Goal: Task Accomplishment & Management: Complete application form

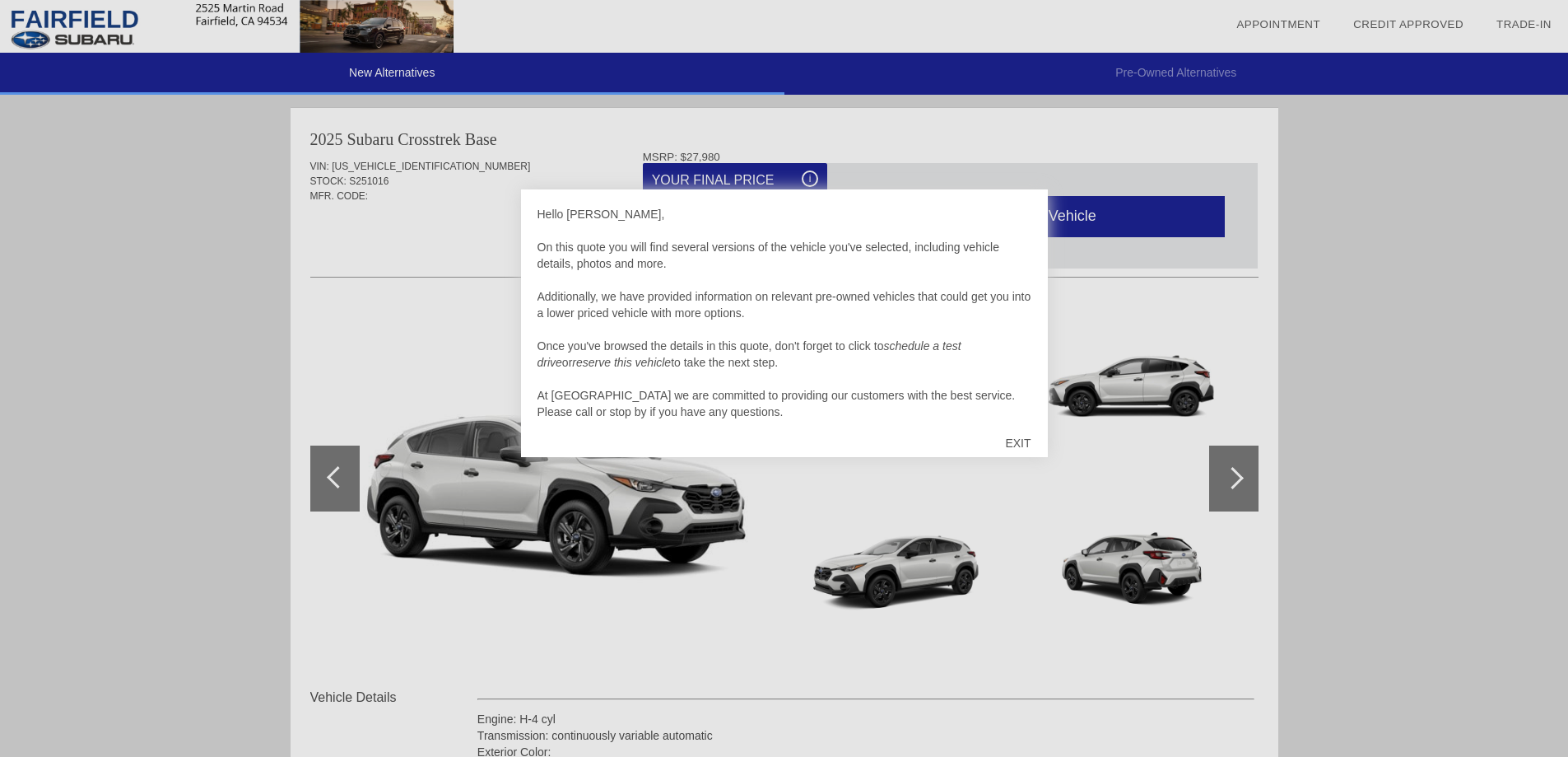
scroll to position [17, 0]
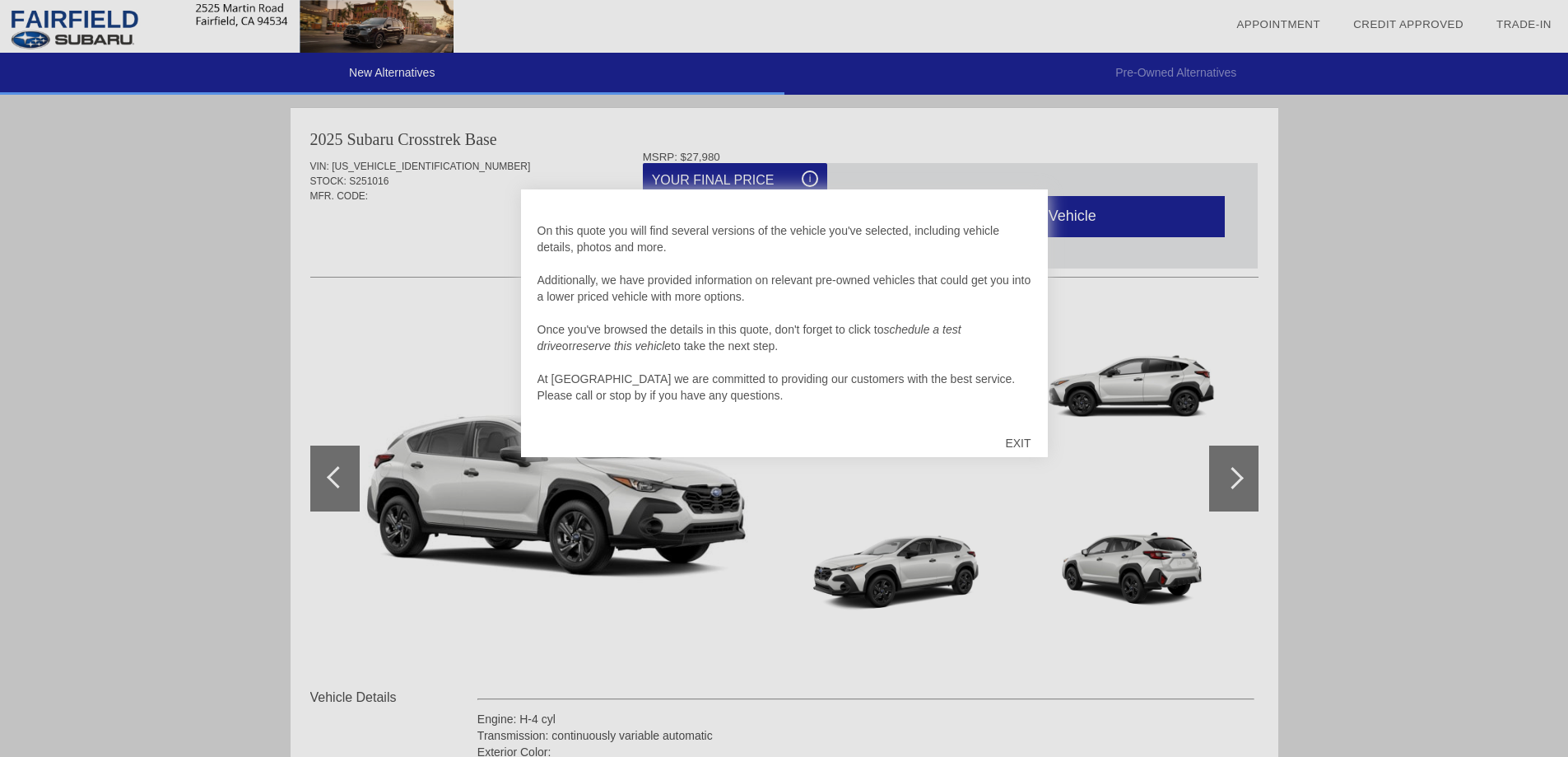
click at [1017, 443] on div "EXIT" at bounding box center [1018, 442] width 59 height 49
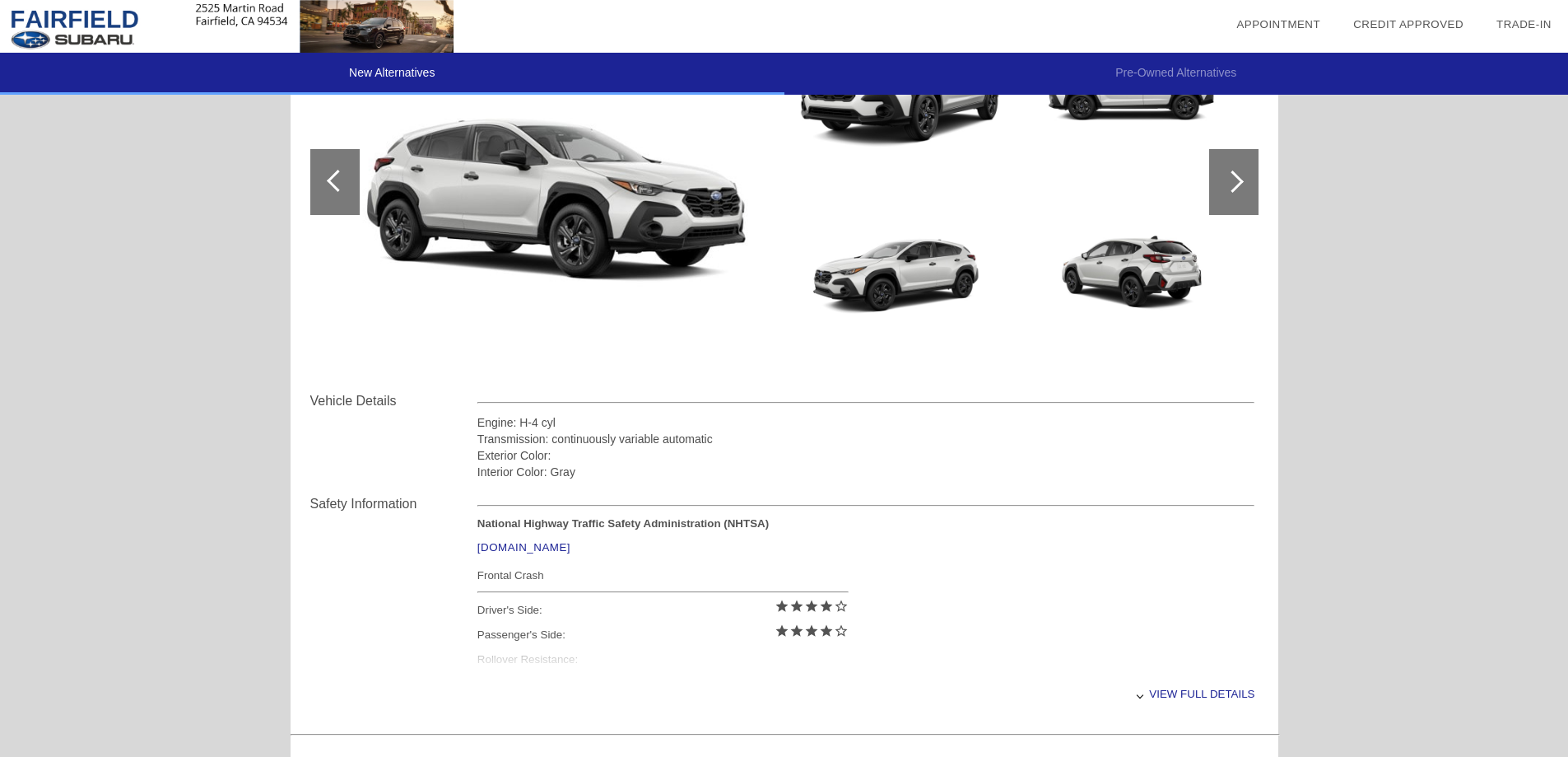
scroll to position [0, 0]
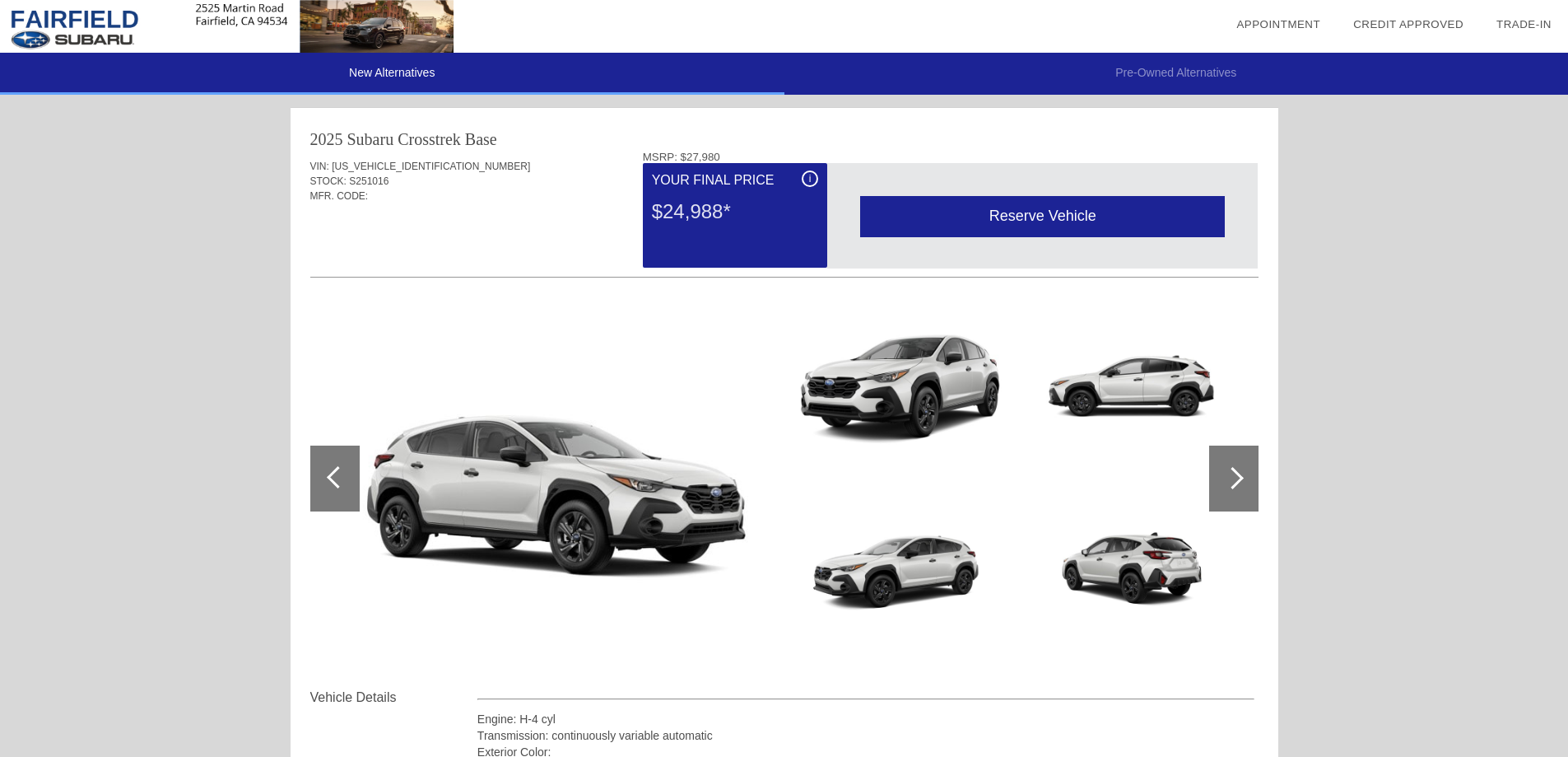
click at [1243, 458] on div at bounding box center [1233, 478] width 49 height 66
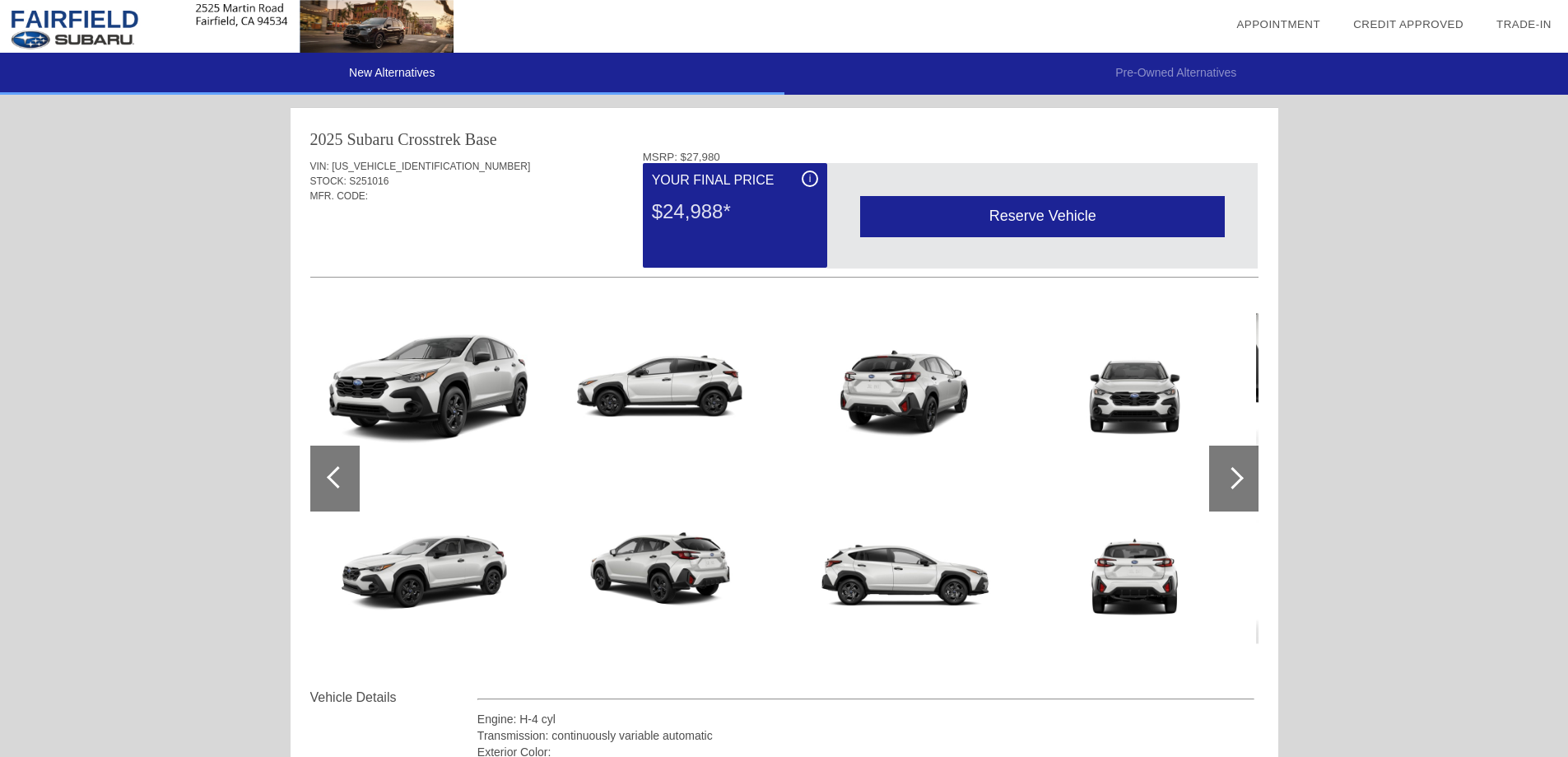
click at [1243, 458] on div at bounding box center [1233, 478] width 49 height 66
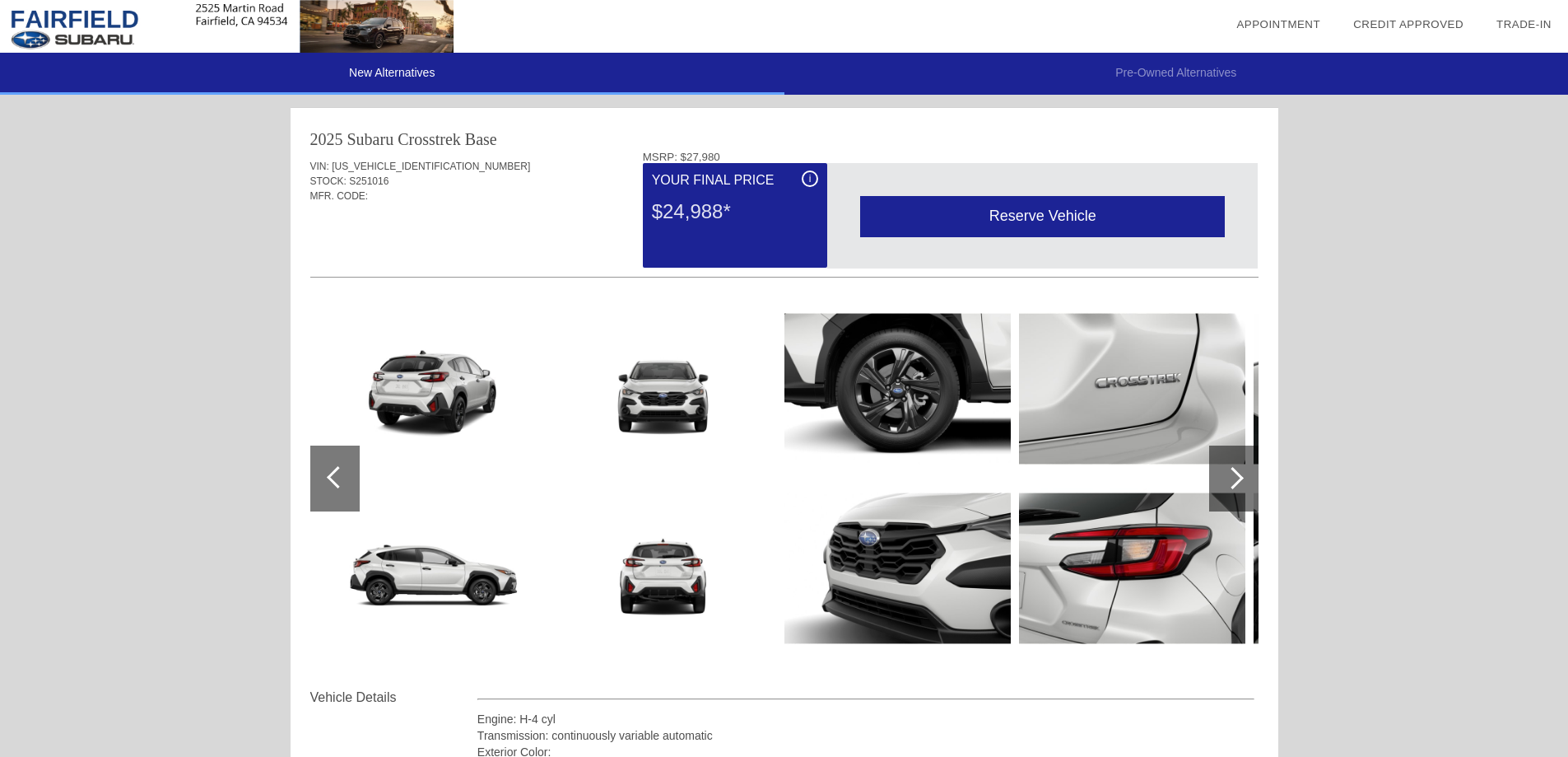
click at [1242, 472] on div at bounding box center [1233, 478] width 49 height 66
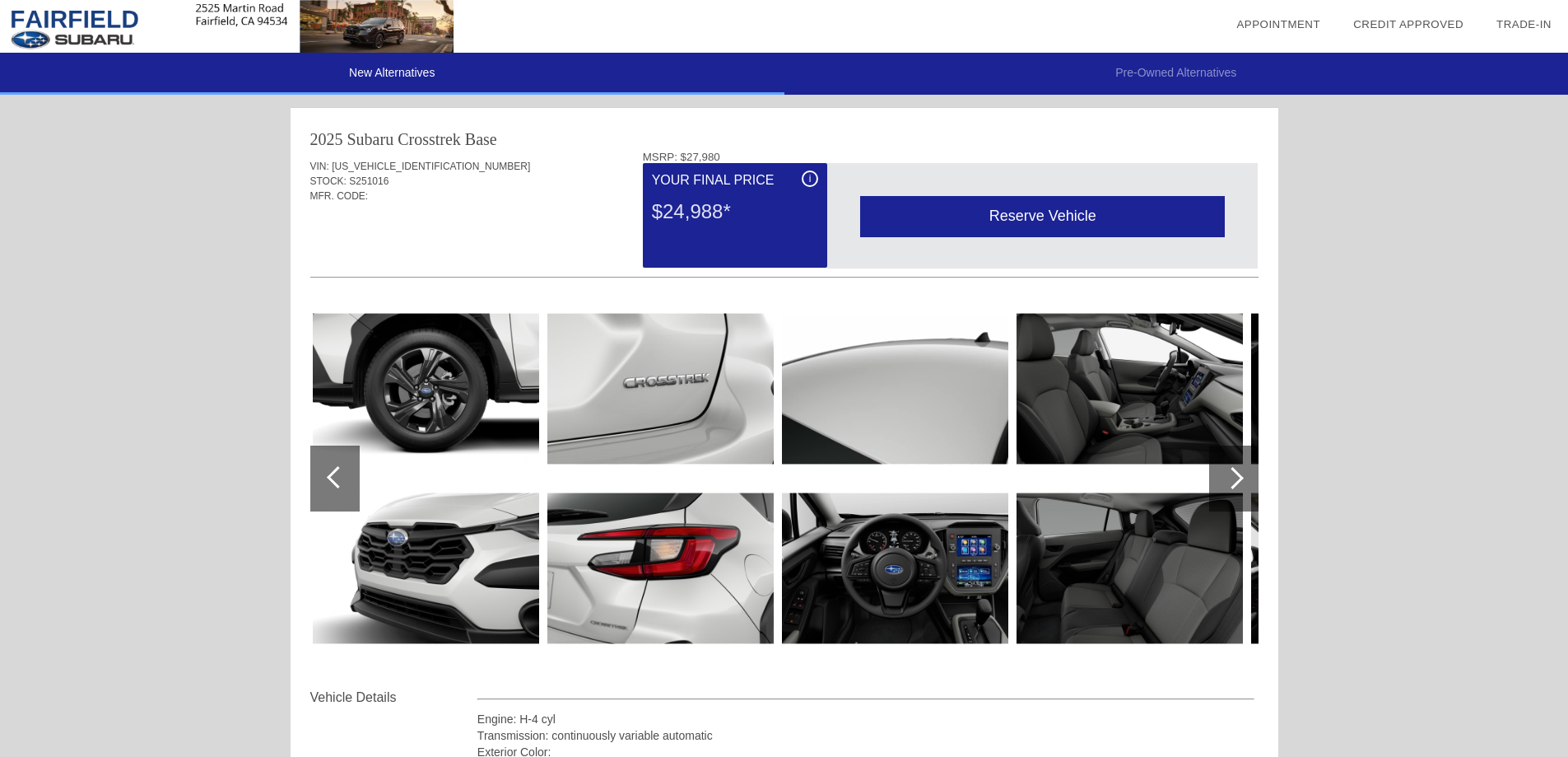
click at [810, 177] on div "i" at bounding box center [809, 179] width 17 height 17
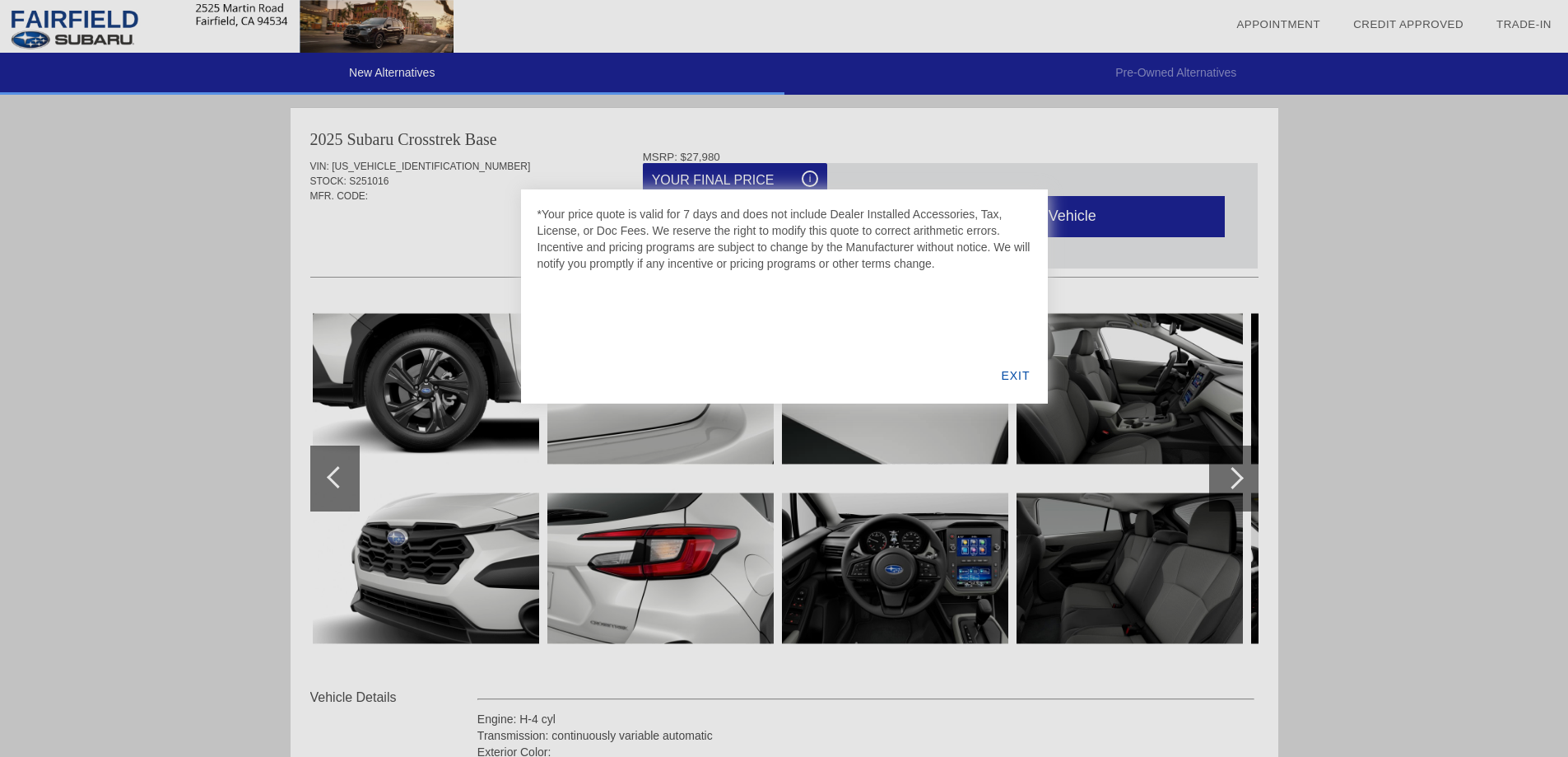
click at [810, 177] on div at bounding box center [784, 378] width 1568 height 757
click at [1029, 371] on div "EXIT" at bounding box center [1015, 376] width 63 height 56
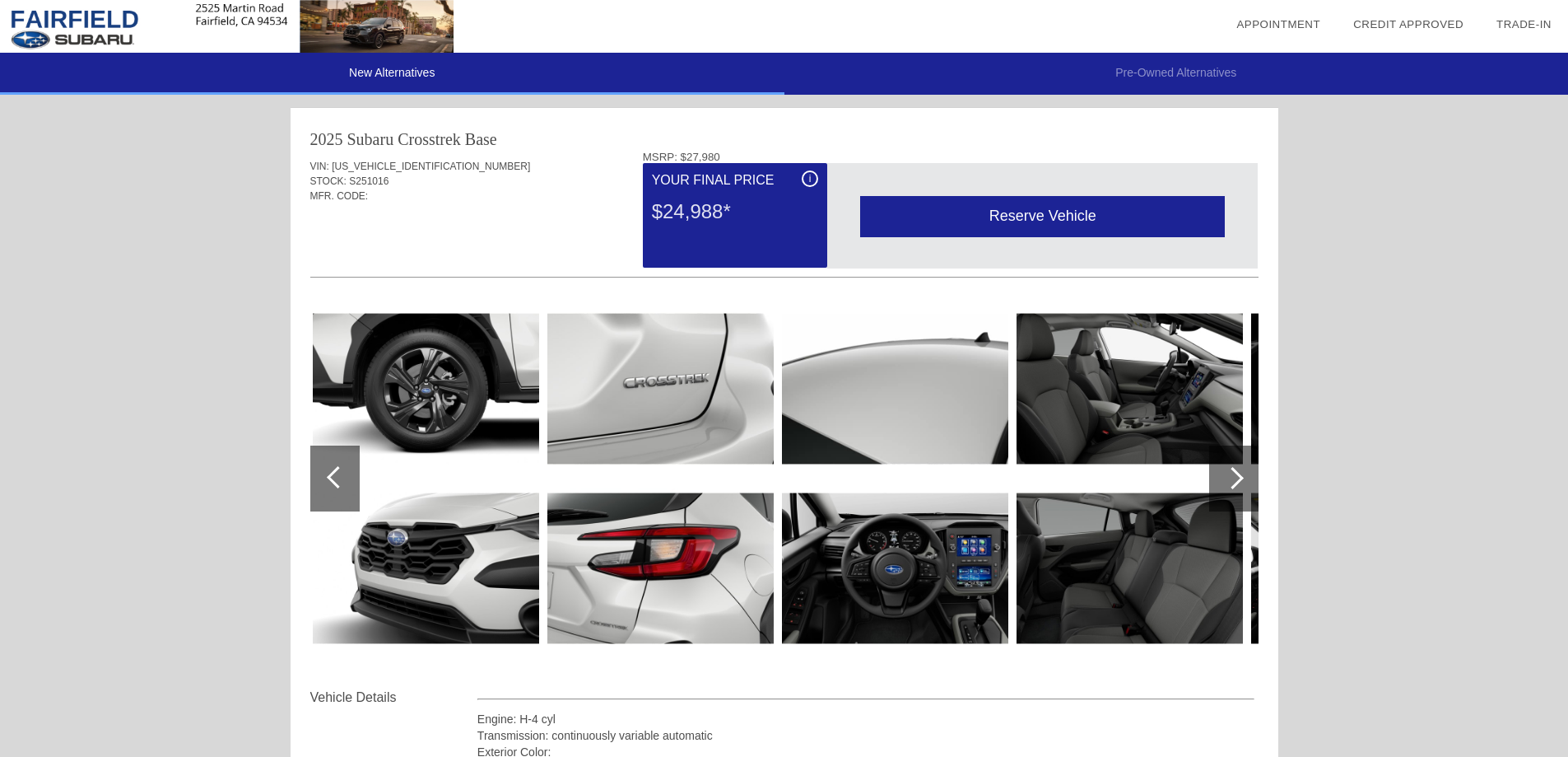
click at [1235, 477] on div at bounding box center [1233, 478] width 22 height 22
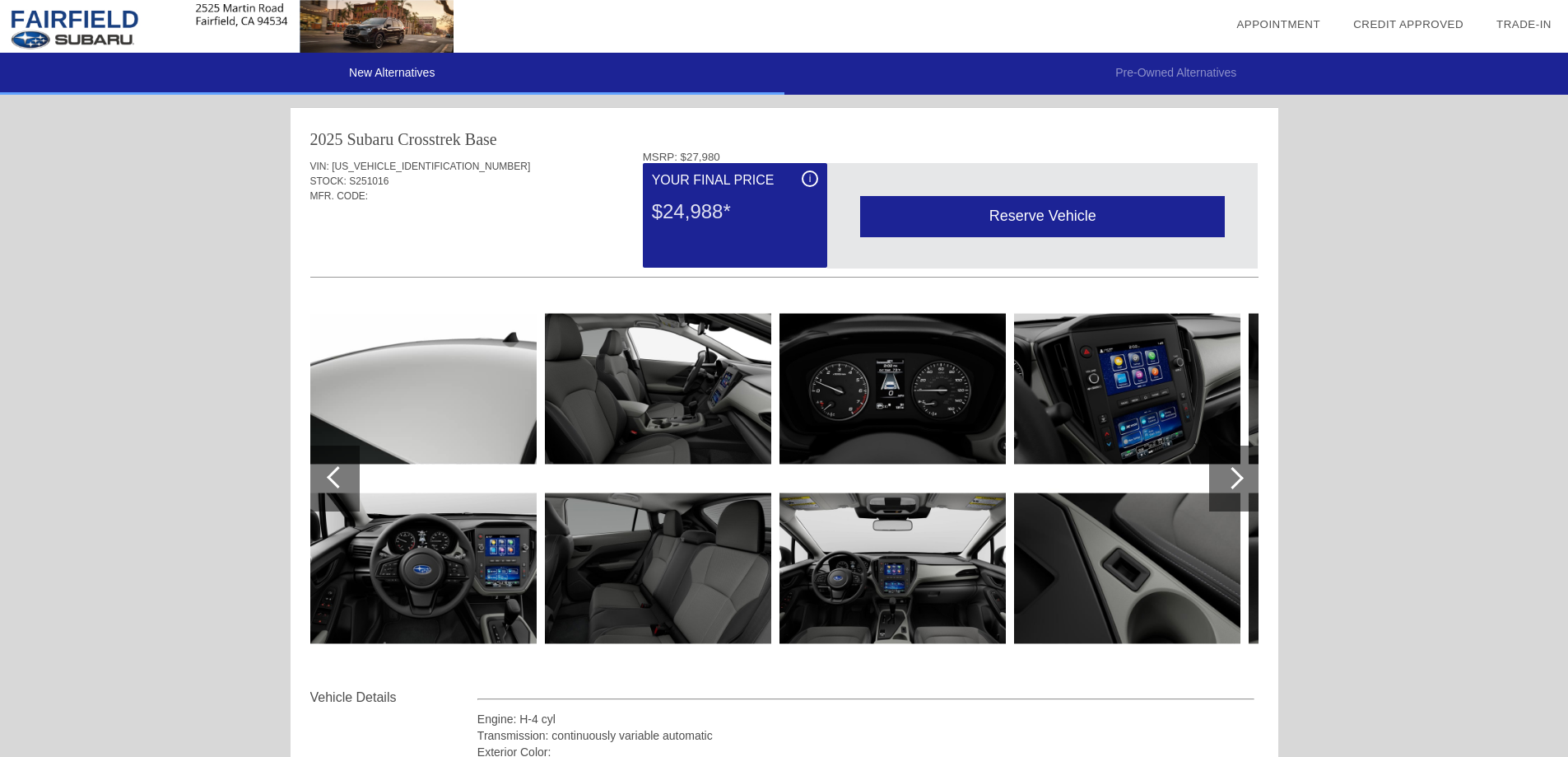
click at [1235, 477] on div at bounding box center [1233, 478] width 22 height 22
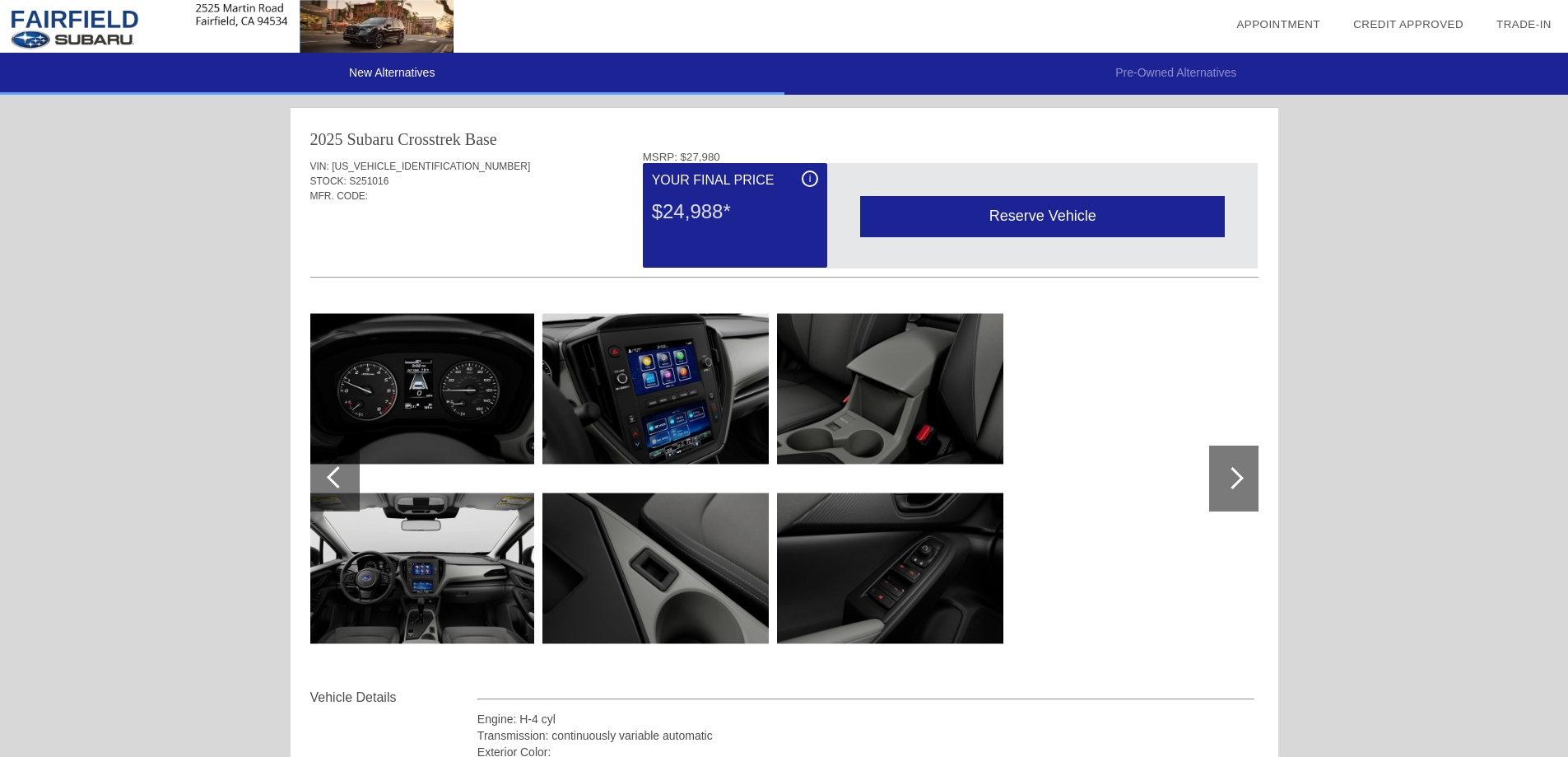
click at [1235, 477] on div at bounding box center [1233, 478] width 22 height 22
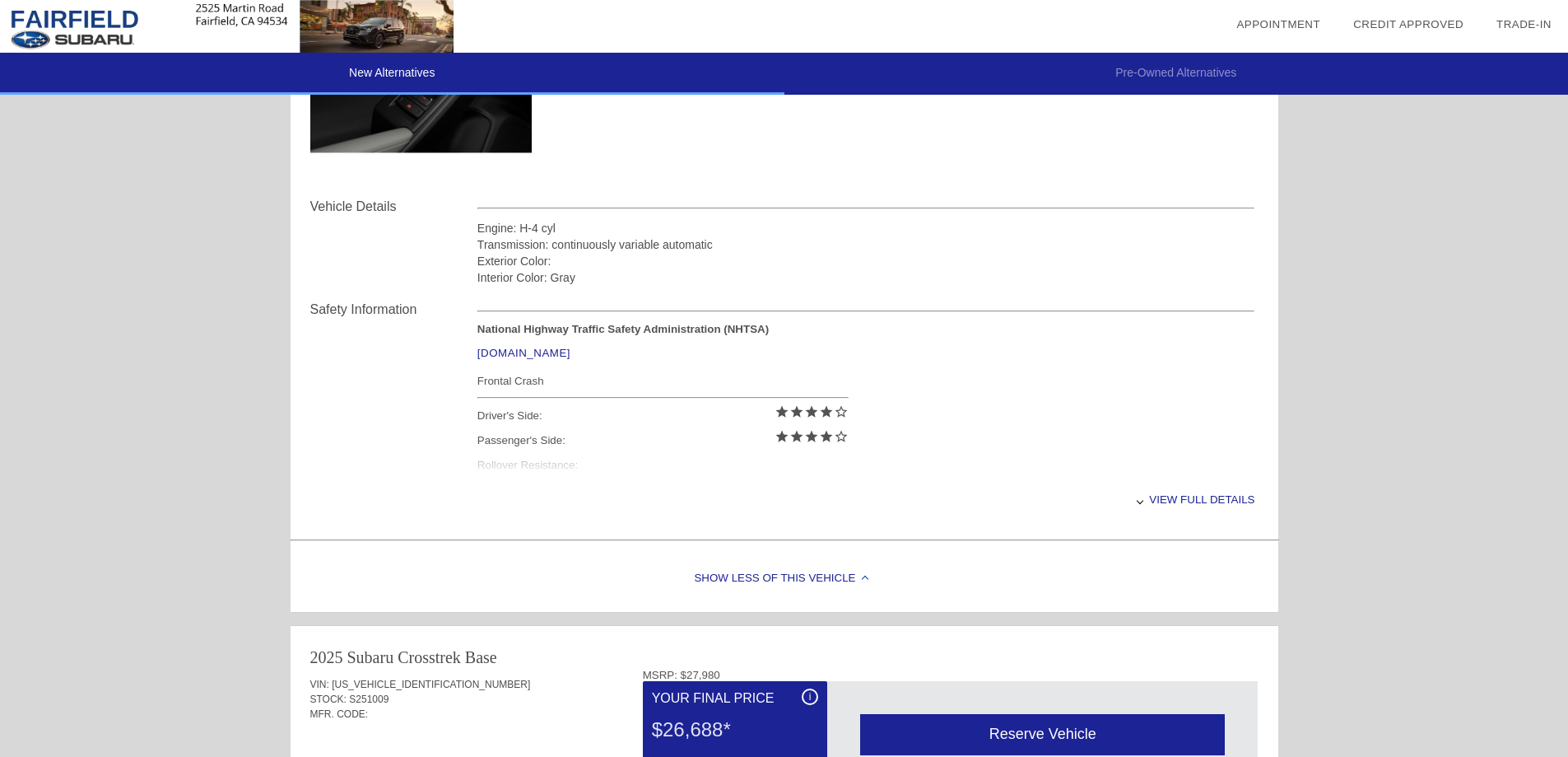
scroll to position [577, 0]
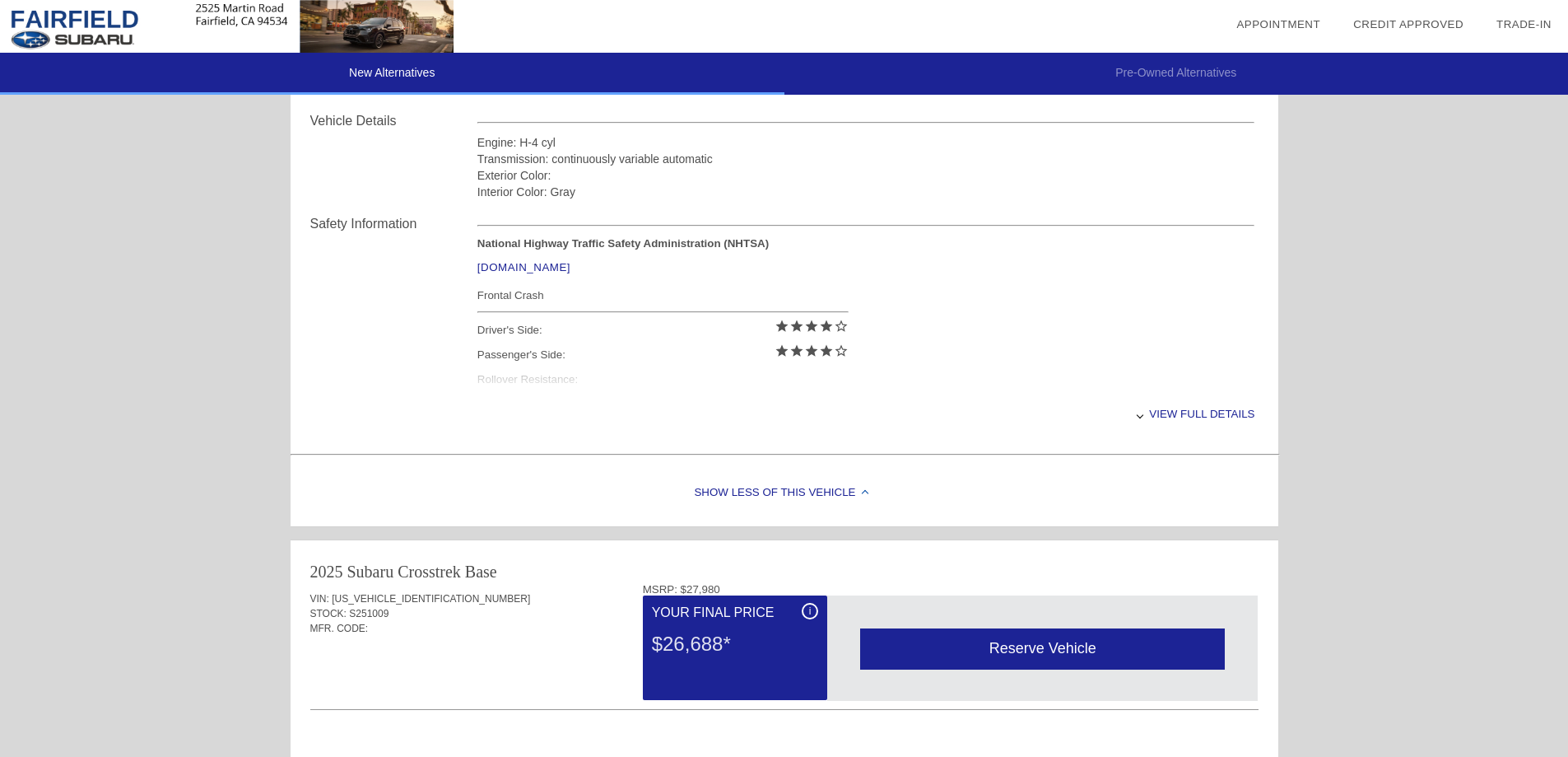
click at [1193, 408] on div "View full details" at bounding box center [866, 414] width 778 height 40
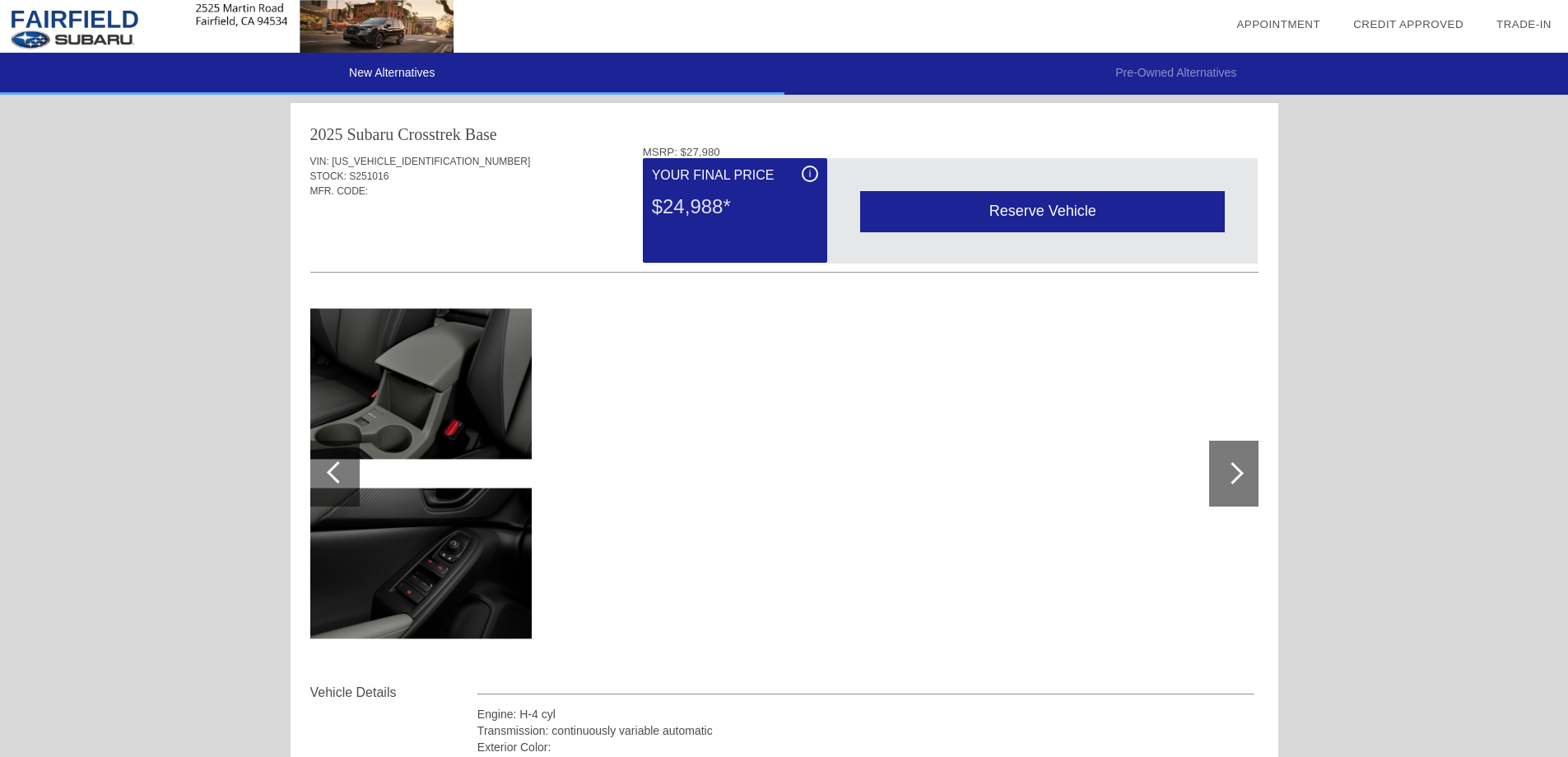
scroll to position [0, 0]
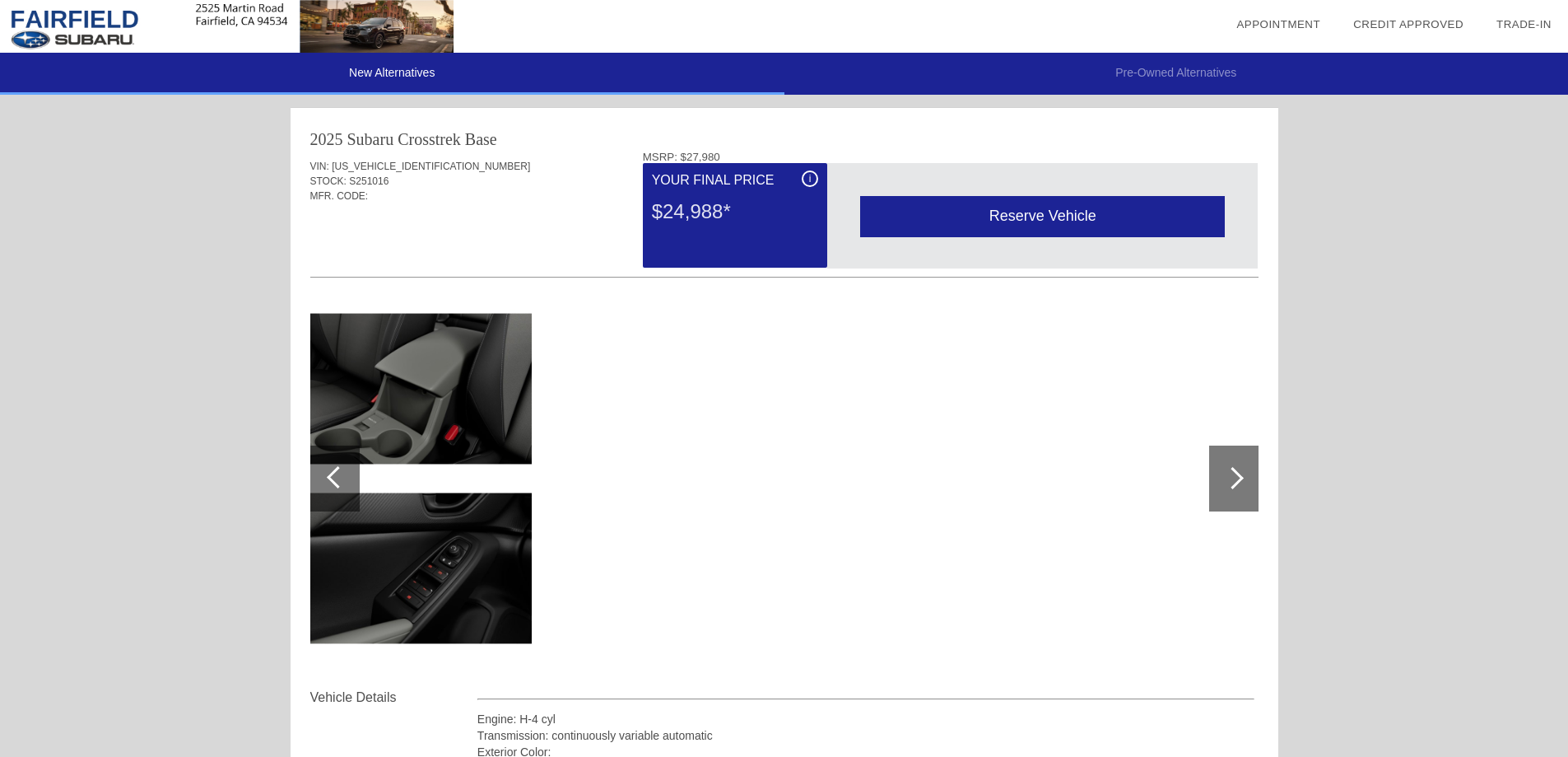
click at [811, 178] on div "i" at bounding box center [809, 179] width 17 height 17
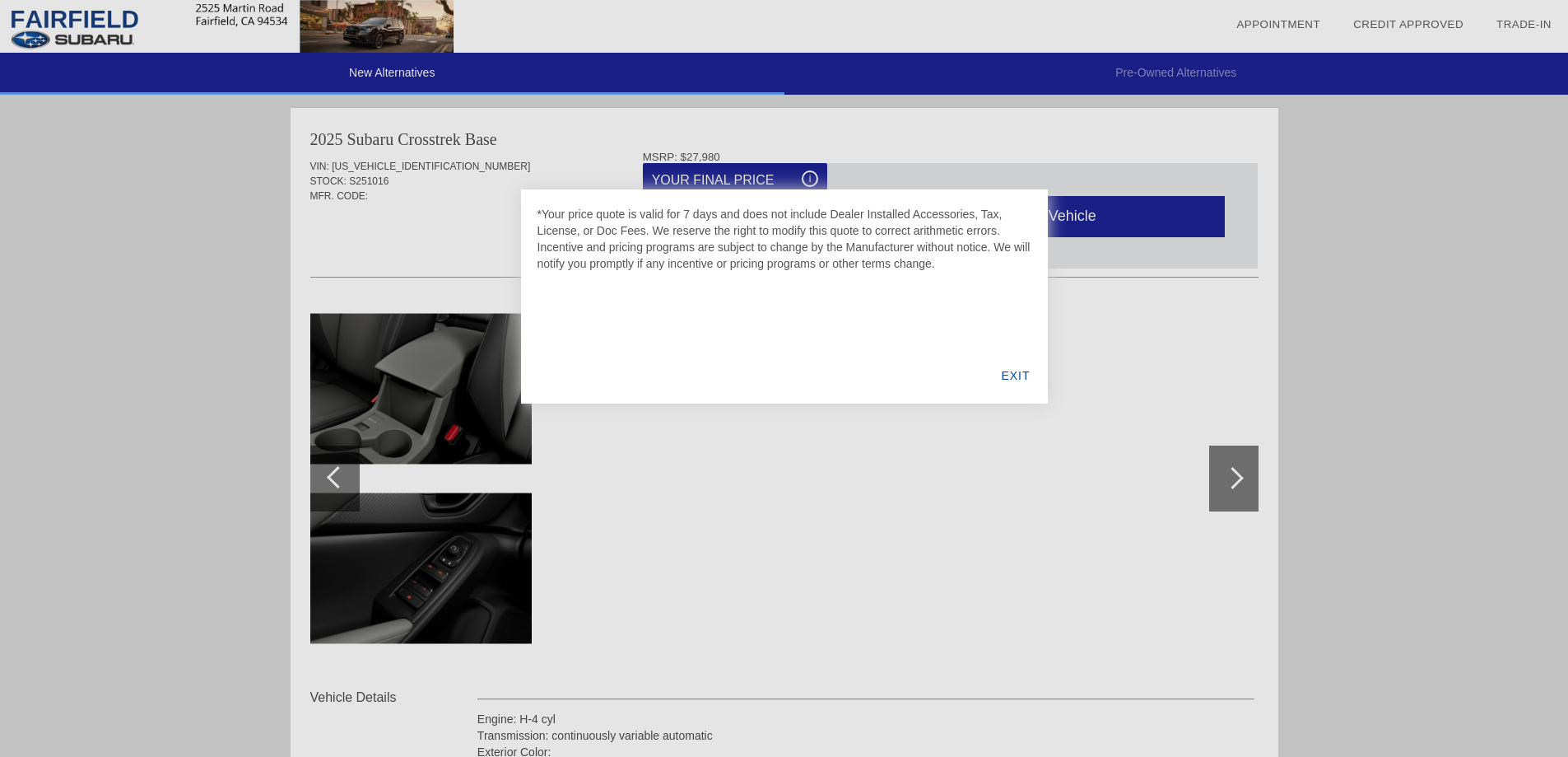
click at [810, 178] on div at bounding box center [784, 378] width 1568 height 757
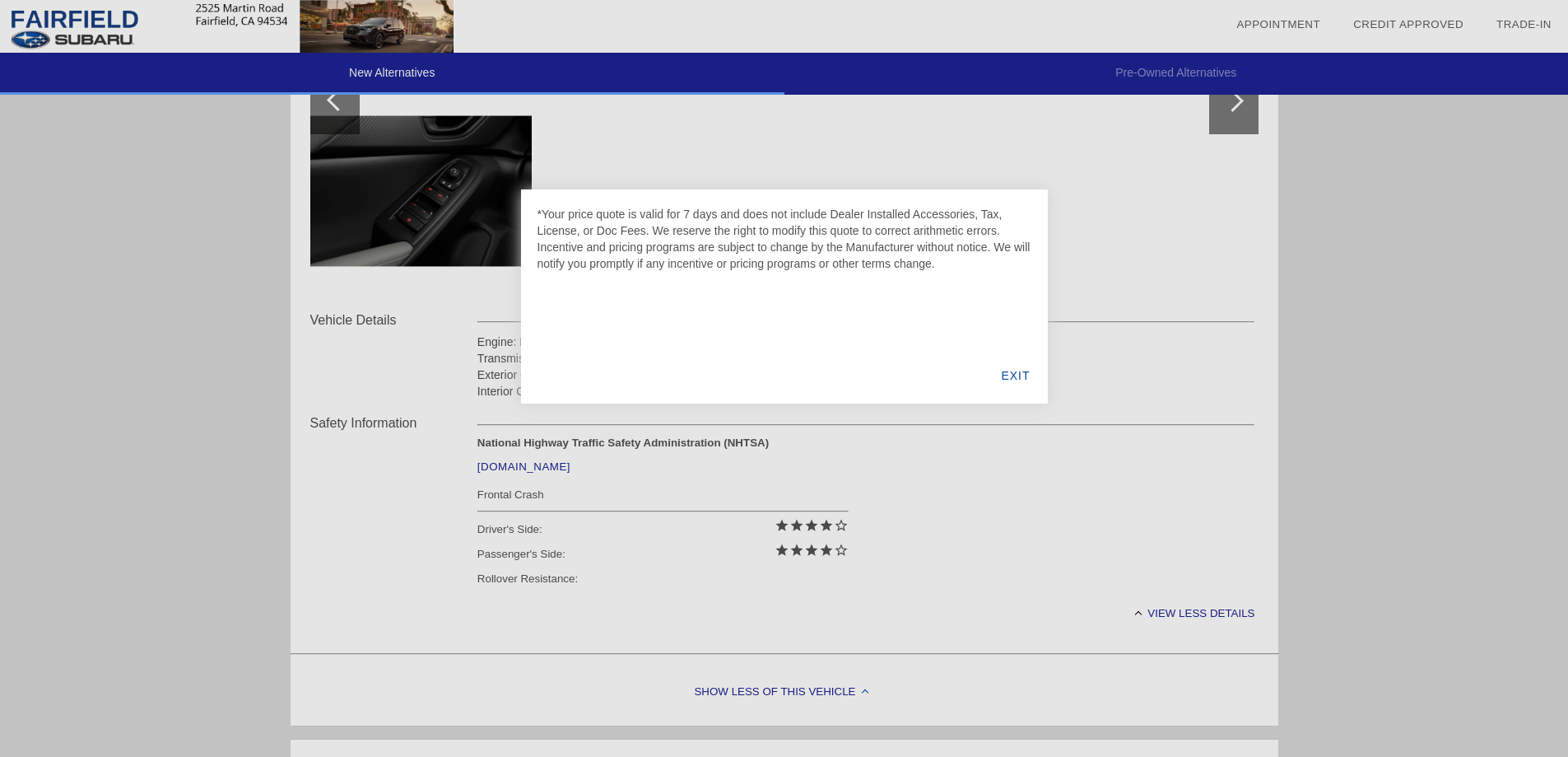
scroll to position [412, 0]
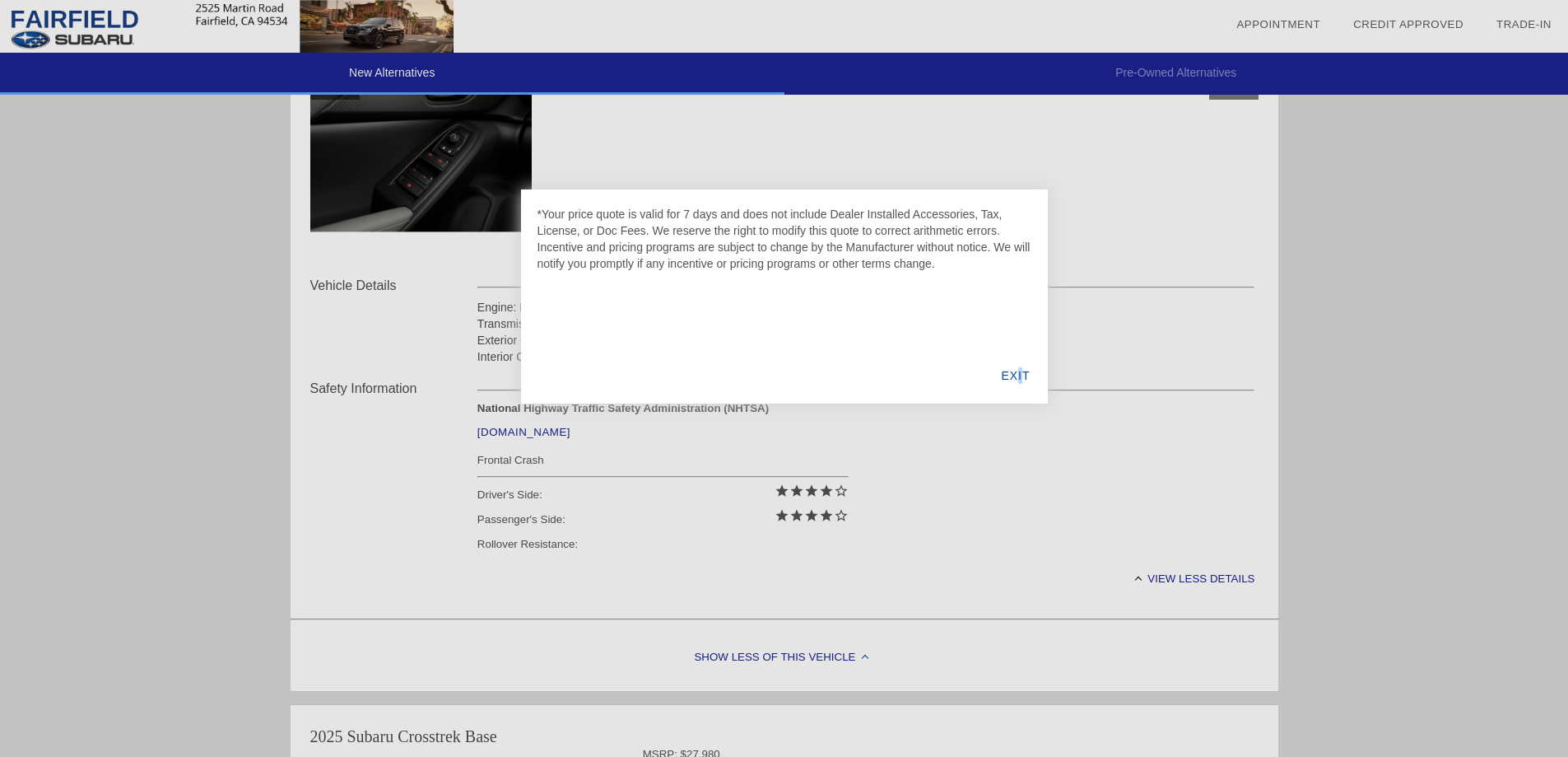
click at [1020, 373] on div "EXIT" at bounding box center [1015, 376] width 63 height 56
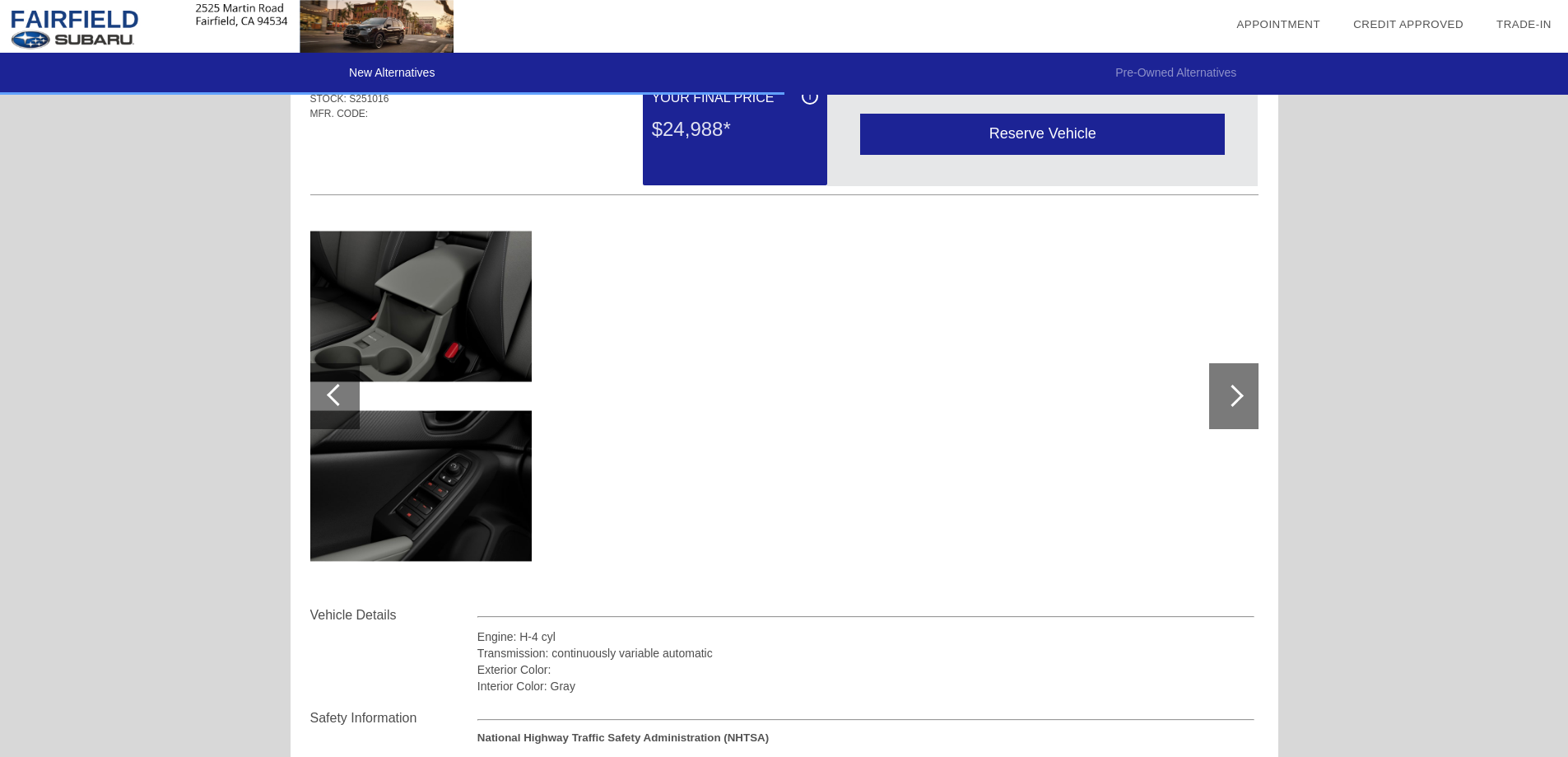
scroll to position [0, 0]
